Goal: Task Accomplishment & Management: Manage account settings

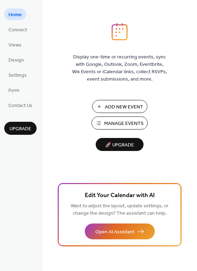
click at [125, 124] on span "Manage Events" at bounding box center [123, 123] width 39 height 7
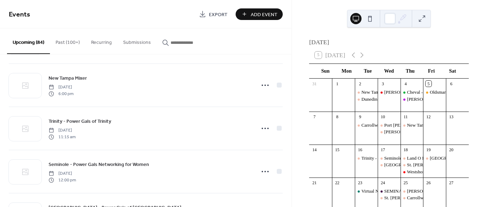
scroll to position [175, 0]
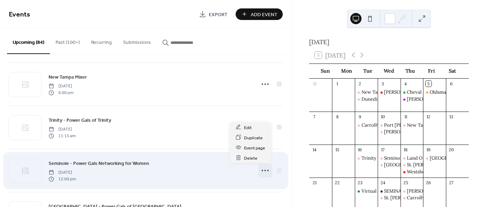
click at [262, 170] on circle at bounding box center [262, 170] width 1 height 1
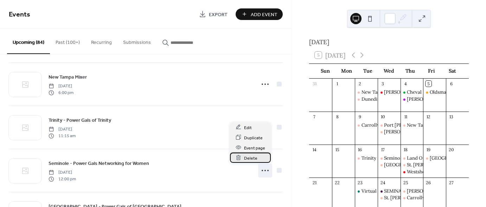
click at [250, 158] on span "Delete" at bounding box center [250, 158] width 13 height 7
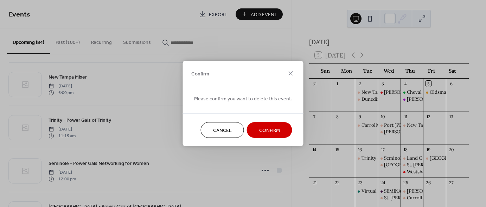
click at [275, 131] on span "Confirm" at bounding box center [269, 130] width 21 height 7
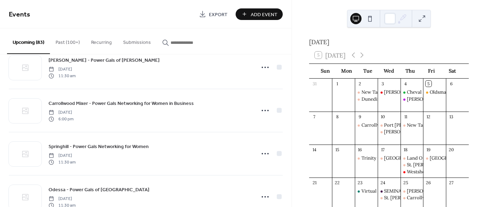
scroll to position [624, 0]
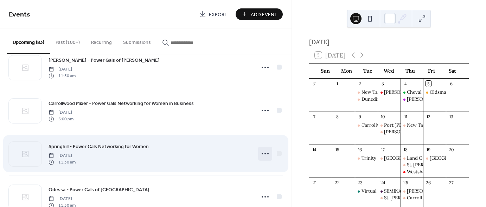
click at [261, 152] on icon at bounding box center [264, 153] width 11 height 11
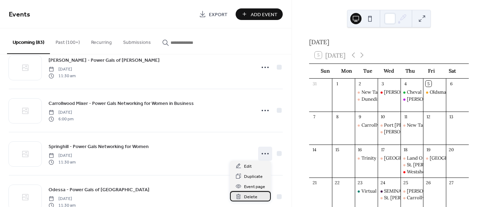
click at [251, 196] on span "Delete" at bounding box center [250, 197] width 13 height 7
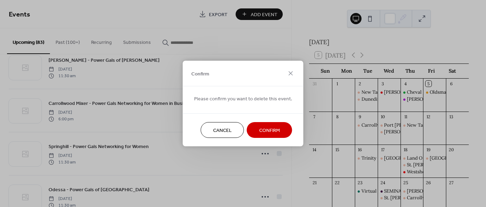
click at [277, 130] on span "Confirm" at bounding box center [269, 130] width 21 height 7
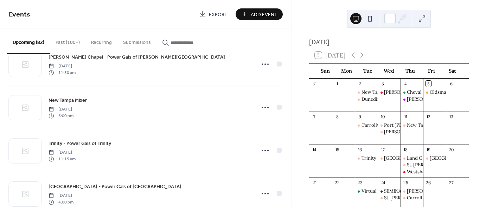
scroll to position [0, 0]
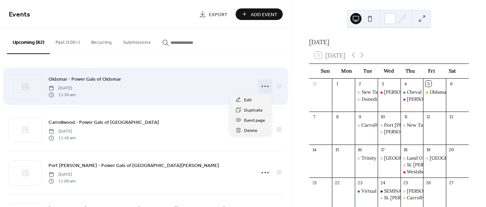
click at [264, 85] on icon at bounding box center [264, 86] width 11 height 11
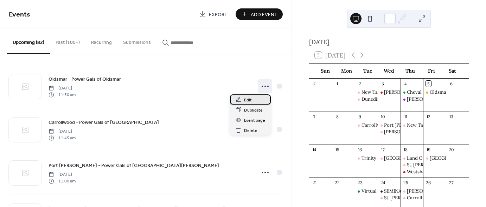
click at [250, 101] on span "Edit" at bounding box center [248, 100] width 8 height 7
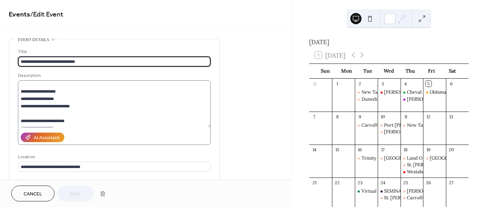
scroll to position [75, 0]
click at [39, 196] on span "Cancel" at bounding box center [33, 194] width 19 height 7
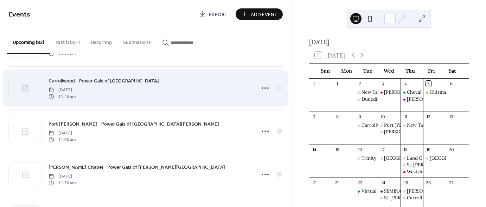
scroll to position [42, 0]
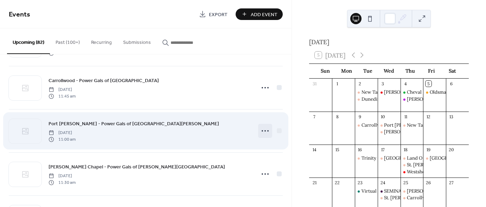
click at [264, 131] on circle at bounding box center [264, 130] width 1 height 1
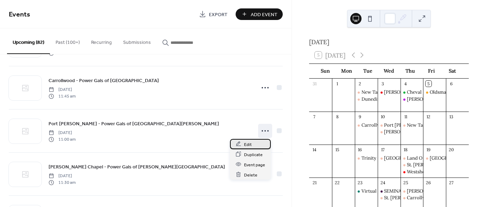
click at [250, 145] on span "Edit" at bounding box center [248, 144] width 8 height 7
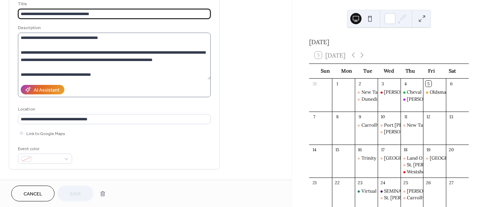
scroll to position [49, 0]
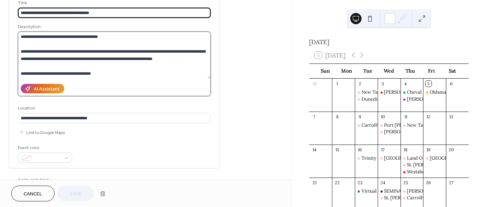
click at [142, 75] on textarea "**********" at bounding box center [114, 55] width 193 height 47
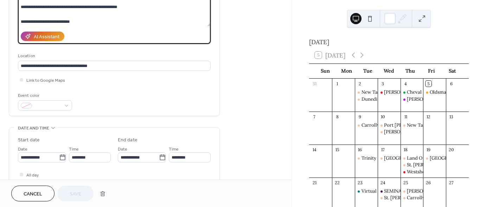
scroll to position [101, 0]
click at [37, 196] on span "Cancel" at bounding box center [33, 194] width 19 height 7
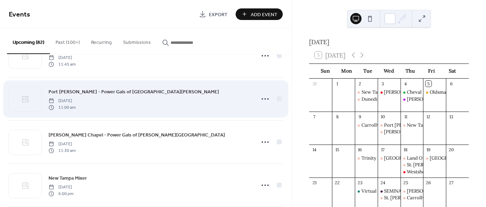
scroll to position [83, 0]
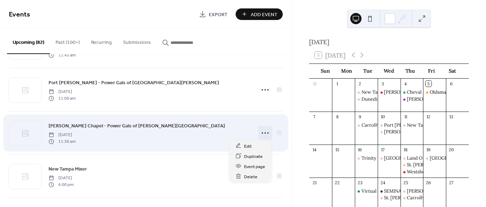
click at [262, 132] on icon at bounding box center [264, 133] width 11 height 11
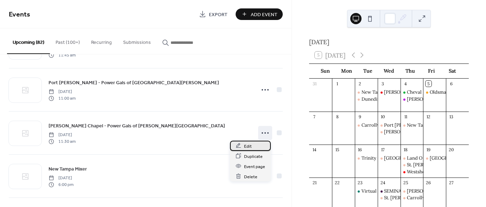
click at [246, 146] on span "Edit" at bounding box center [248, 146] width 8 height 7
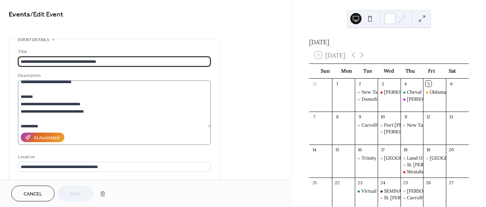
scroll to position [67, 0]
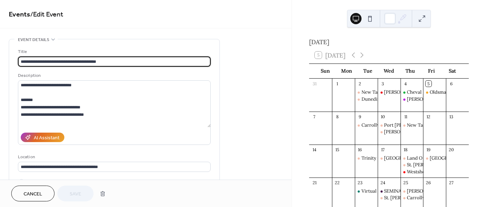
click at [33, 195] on span "Cancel" at bounding box center [33, 194] width 19 height 7
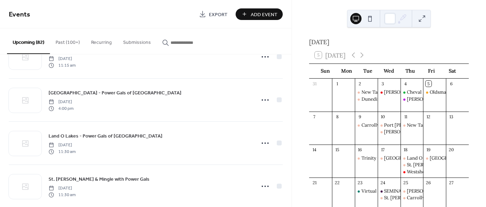
scroll to position [247, 0]
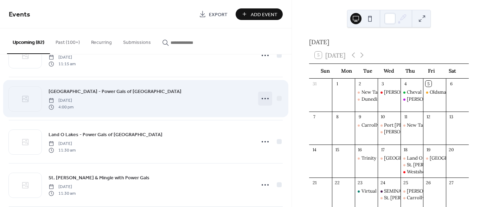
click at [264, 98] on circle at bounding box center [264, 98] width 1 height 1
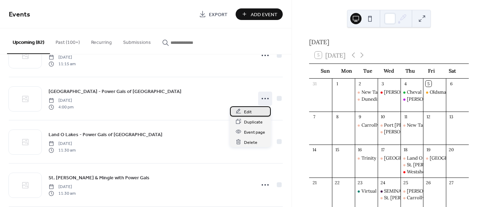
click at [249, 112] on span "Edit" at bounding box center [248, 111] width 8 height 7
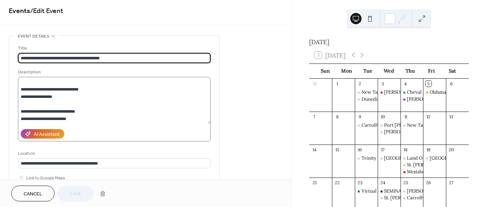
scroll to position [4, 0]
click at [45, 195] on button "Cancel" at bounding box center [32, 194] width 43 height 16
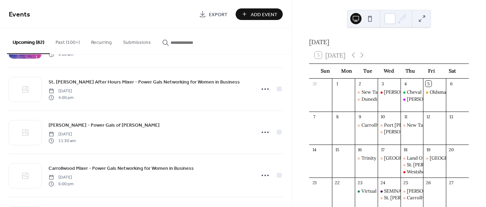
scroll to position [565, 0]
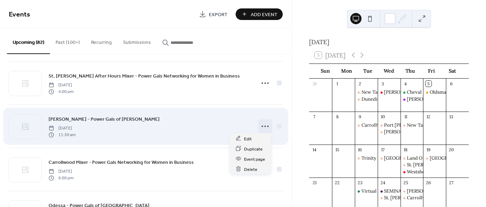
click at [264, 126] on circle at bounding box center [264, 126] width 1 height 1
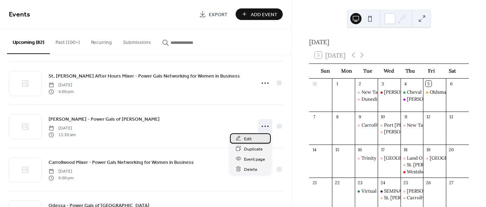
click at [252, 140] on div "Edit" at bounding box center [250, 139] width 41 height 10
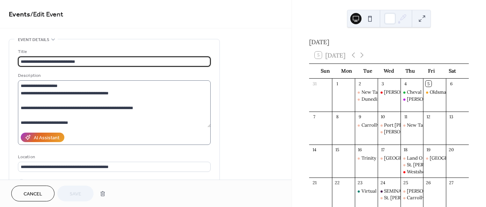
scroll to position [73, 0]
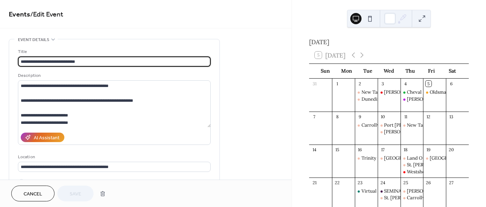
click at [39, 194] on span "Cancel" at bounding box center [33, 194] width 19 height 7
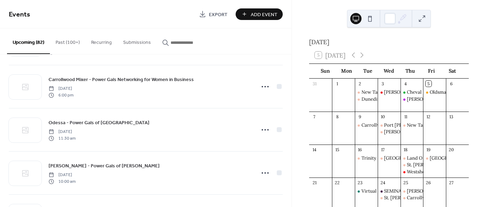
scroll to position [651, 0]
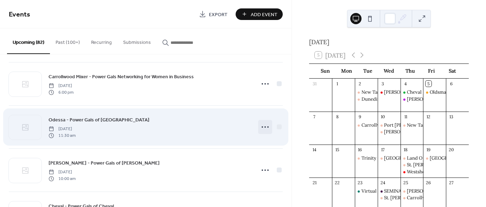
click at [265, 125] on icon at bounding box center [264, 127] width 11 height 11
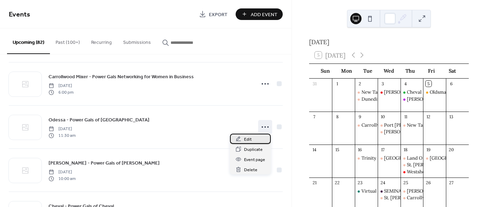
click at [248, 139] on span "Edit" at bounding box center [248, 139] width 8 height 7
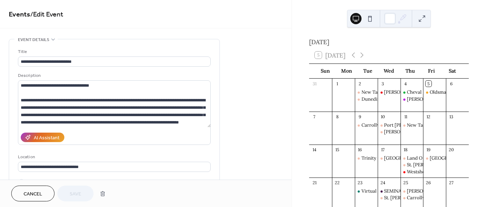
click at [107, 136] on div "AI Assistant" at bounding box center [114, 137] width 193 height 15
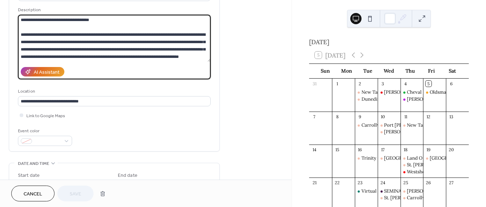
click at [174, 57] on textarea "**********" at bounding box center [114, 38] width 193 height 47
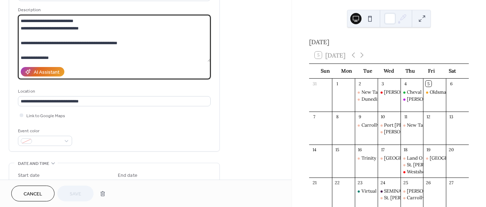
scroll to position [52, 0]
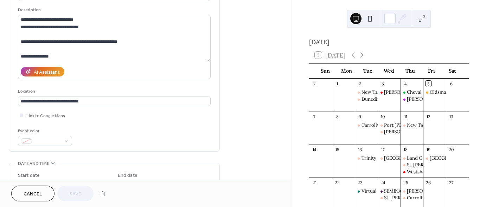
click at [37, 197] on span "Cancel" at bounding box center [33, 194] width 19 height 7
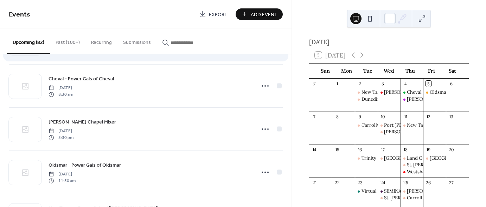
scroll to position [779, 0]
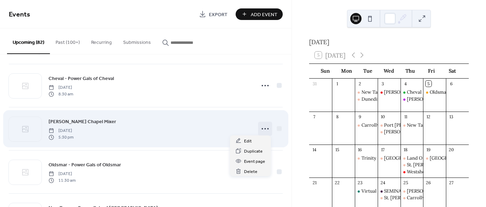
click at [262, 128] on circle at bounding box center [262, 128] width 1 height 1
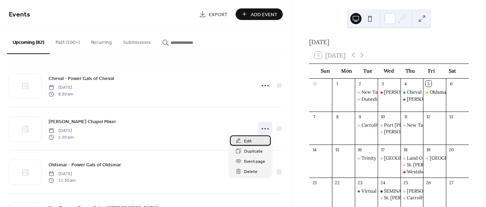
click at [251, 140] on span "Edit" at bounding box center [248, 141] width 8 height 7
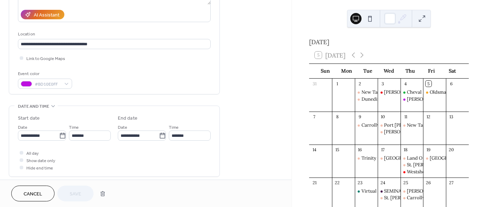
scroll to position [122, 0]
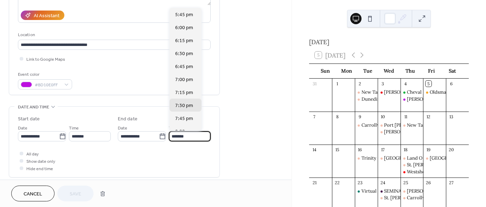
click at [196, 137] on input "*******" at bounding box center [190, 136] width 42 height 10
click at [190, 79] on span "7:00 pm" at bounding box center [184, 79] width 18 height 7
type input "*******"
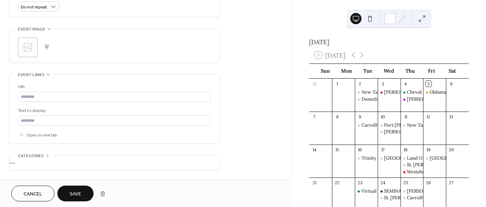
scroll to position [319, 0]
click at [78, 196] on span "Save" at bounding box center [76, 194] width 12 height 7
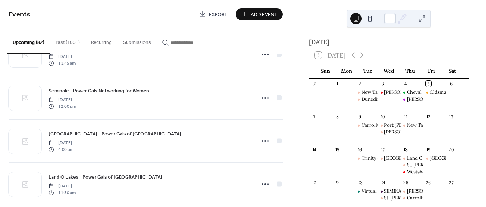
scroll to position [1156, 0]
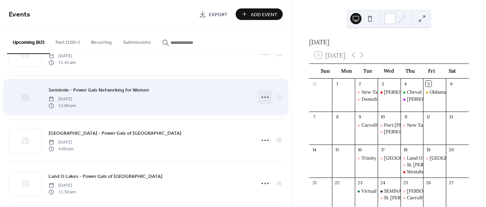
click at [266, 94] on icon at bounding box center [264, 97] width 11 height 11
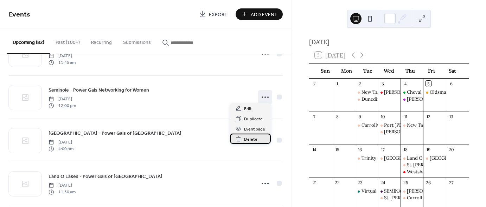
click at [254, 140] on span "Delete" at bounding box center [250, 139] width 13 height 7
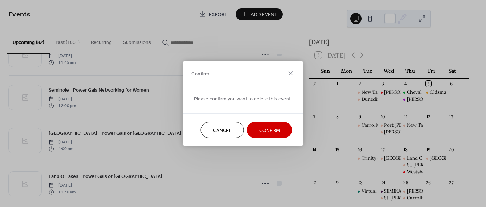
click at [279, 131] on button "Confirm" at bounding box center [269, 130] width 45 height 16
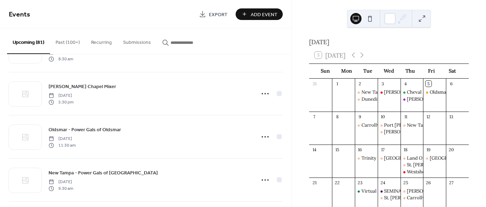
scroll to position [814, 0]
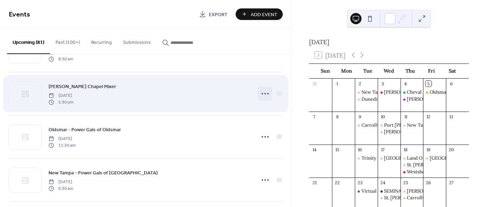
click at [265, 96] on icon at bounding box center [264, 93] width 11 height 11
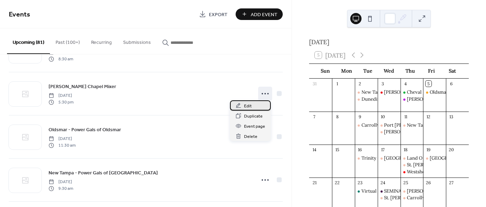
click at [250, 106] on span "Edit" at bounding box center [248, 106] width 8 height 7
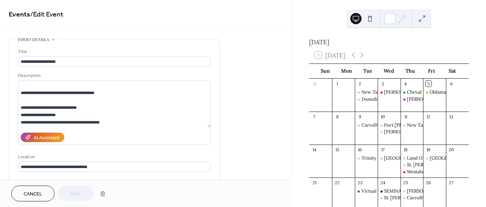
click at [36, 195] on span "Cancel" at bounding box center [33, 194] width 19 height 7
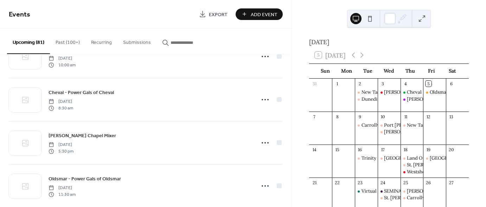
scroll to position [766, 0]
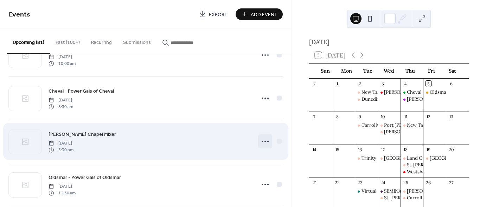
click at [266, 143] on icon at bounding box center [264, 141] width 11 height 11
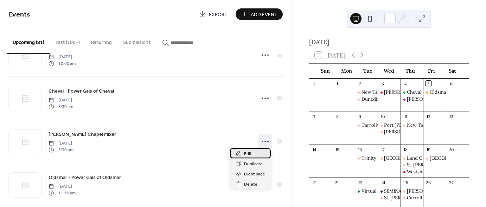
click at [249, 152] on span "Edit" at bounding box center [248, 153] width 8 height 7
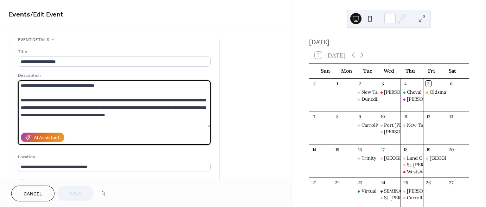
click at [161, 122] on textarea "**********" at bounding box center [114, 103] width 193 height 47
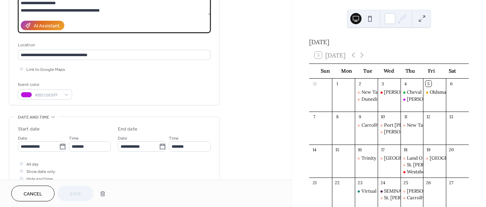
scroll to position [112, 0]
click at [32, 194] on span "Cancel" at bounding box center [33, 194] width 19 height 7
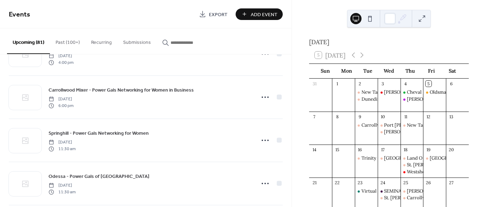
scroll to position [1460, 0]
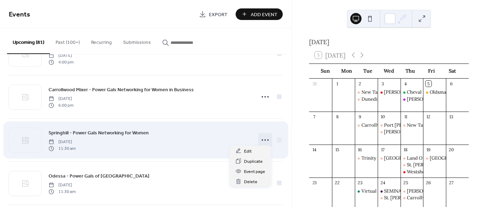
click at [263, 136] on icon at bounding box center [264, 140] width 11 height 11
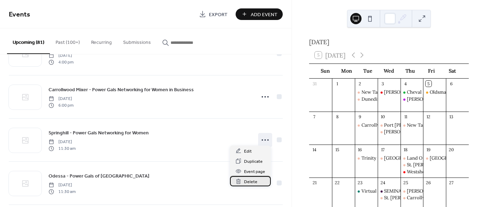
click at [254, 183] on span "Delete" at bounding box center [250, 182] width 13 height 7
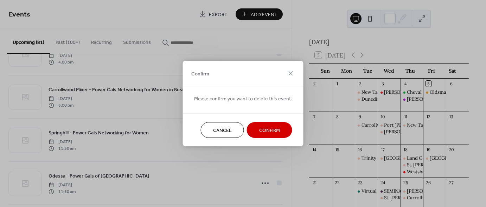
click at [279, 133] on button "Confirm" at bounding box center [269, 130] width 45 height 16
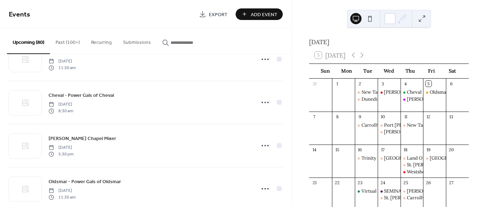
scroll to position [1670, 0]
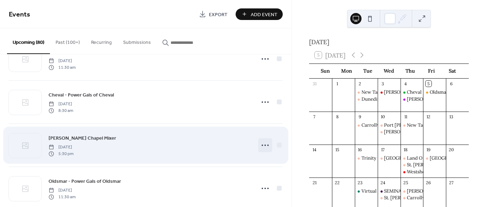
click at [267, 141] on icon at bounding box center [264, 145] width 11 height 11
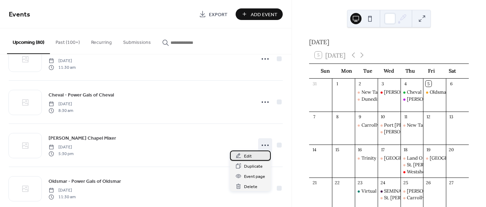
click at [253, 156] on div "Edit" at bounding box center [250, 156] width 41 height 10
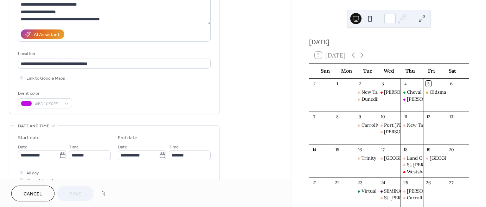
scroll to position [104, 0]
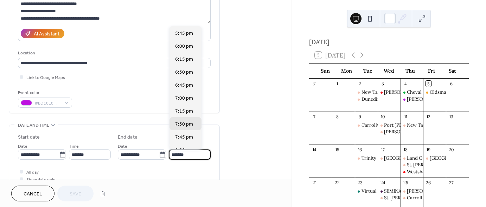
click at [196, 155] on input "*******" at bounding box center [190, 155] width 42 height 10
click at [190, 98] on span "7:00 pm" at bounding box center [184, 98] width 18 height 7
type input "*******"
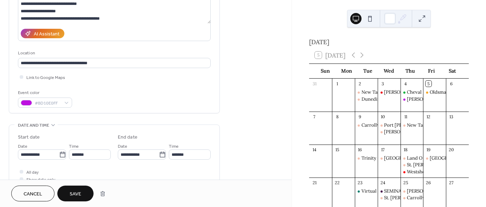
click at [74, 195] on span "Save" at bounding box center [76, 194] width 12 height 7
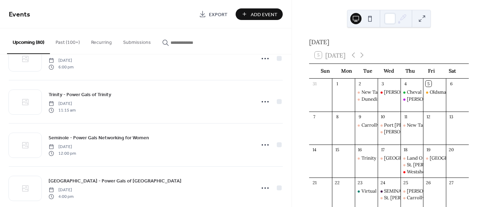
scroll to position [2021, 0]
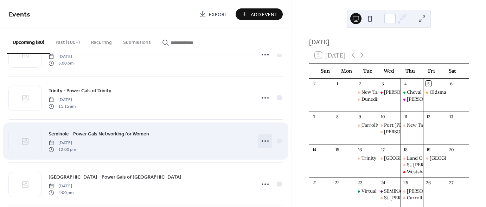
click at [264, 141] on circle at bounding box center [264, 141] width 1 height 1
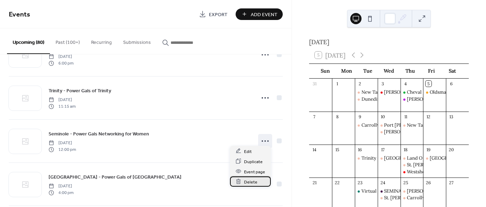
click at [252, 181] on span "Delete" at bounding box center [250, 182] width 13 height 7
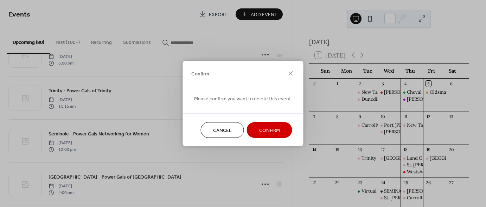
click at [276, 129] on span "Confirm" at bounding box center [269, 130] width 21 height 7
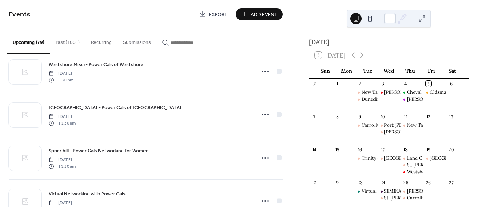
scroll to position [2222, 0]
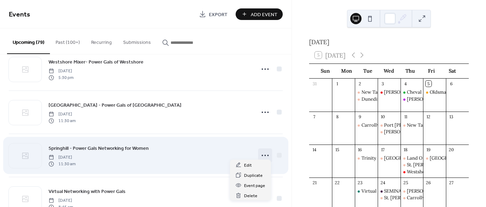
click at [259, 152] on icon at bounding box center [264, 155] width 11 height 11
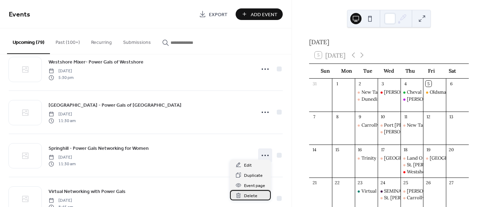
click at [251, 198] on span "Delete" at bounding box center [250, 196] width 13 height 7
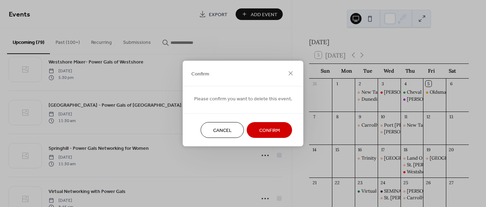
click at [275, 132] on span "Confirm" at bounding box center [269, 130] width 21 height 7
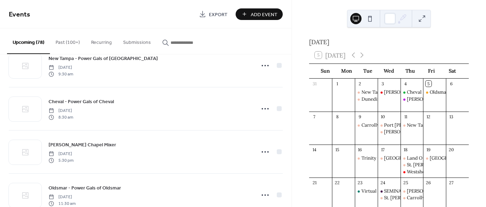
scroll to position [2486, 0]
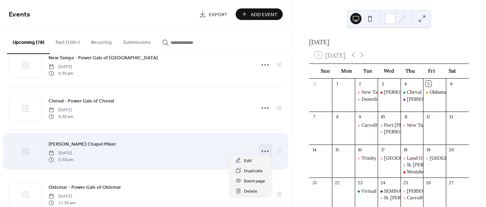
click at [264, 151] on circle at bounding box center [264, 151] width 1 height 1
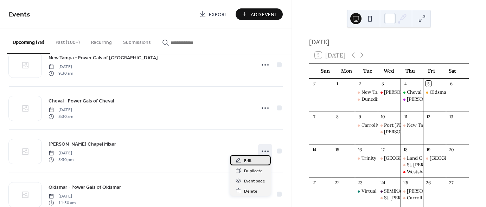
click at [248, 165] on span "Edit" at bounding box center [248, 160] width 8 height 7
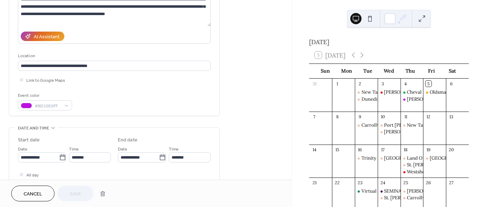
scroll to position [104, 0]
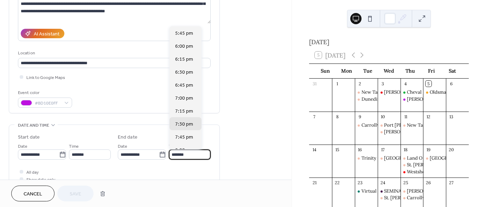
click at [193, 157] on input "*******" at bounding box center [190, 155] width 42 height 10
click at [190, 99] on span "7:00 pm" at bounding box center [184, 98] width 18 height 7
type input "*******"
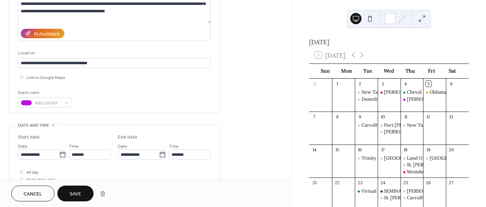
click at [78, 192] on span "Save" at bounding box center [76, 194] width 12 height 7
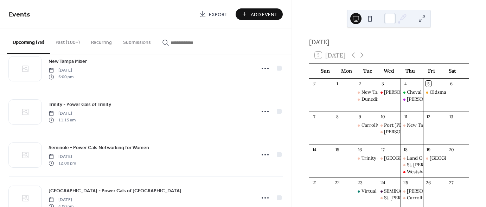
scroll to position [2873, 0]
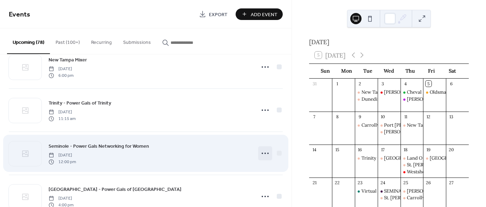
click at [264, 153] on circle at bounding box center [264, 153] width 1 height 1
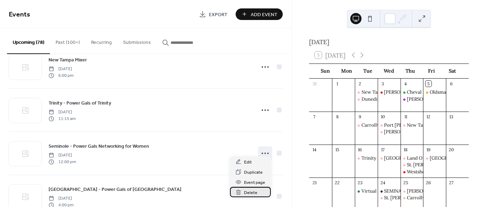
click at [254, 193] on span "Delete" at bounding box center [250, 192] width 13 height 7
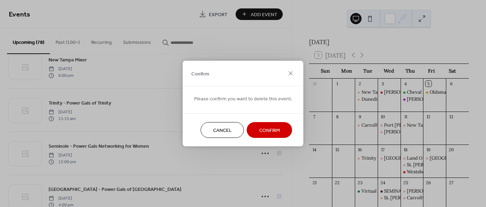
click at [277, 130] on span "Confirm" at bounding box center [269, 130] width 21 height 7
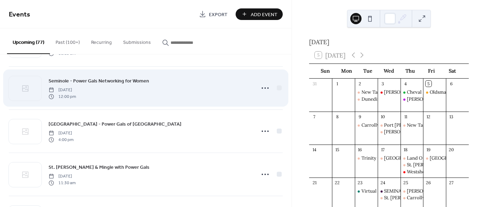
scroll to position [2940, 0]
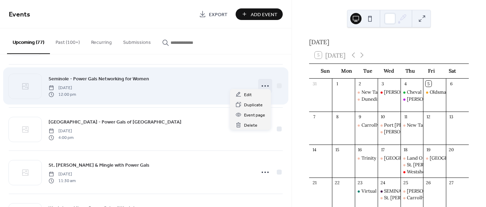
click at [264, 81] on icon at bounding box center [264, 85] width 11 height 11
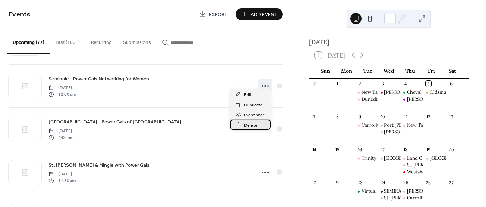
click at [253, 126] on span "Delete" at bounding box center [250, 125] width 13 height 7
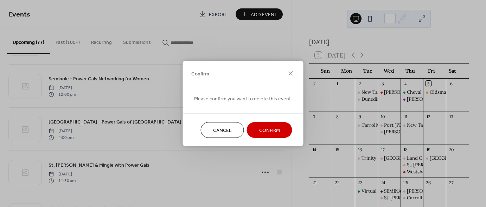
click at [262, 131] on span "Confirm" at bounding box center [269, 130] width 21 height 7
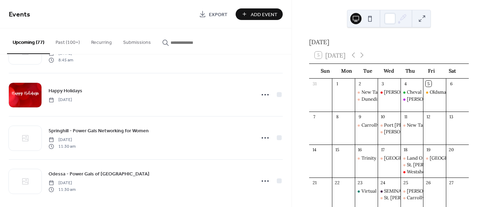
scroll to position [3148, 0]
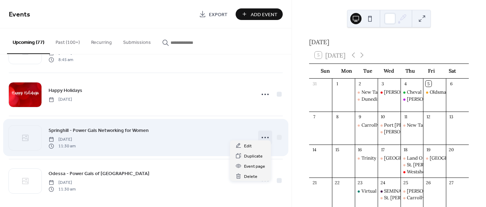
click at [264, 134] on icon at bounding box center [264, 137] width 11 height 11
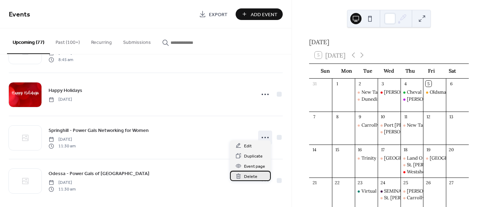
click at [251, 176] on span "Delete" at bounding box center [250, 176] width 13 height 7
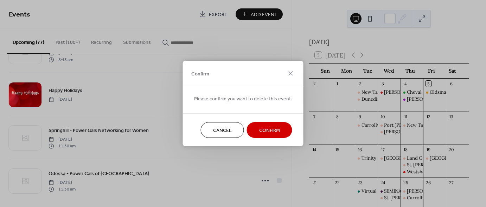
click at [273, 130] on span "Confirm" at bounding box center [269, 130] width 21 height 7
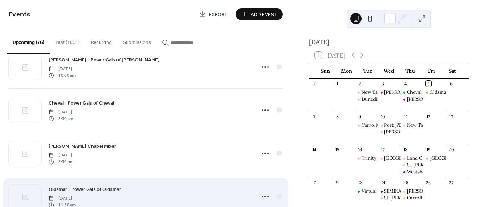
scroll to position [2553, 0]
